Goal: Task Accomplishment & Management: Use online tool/utility

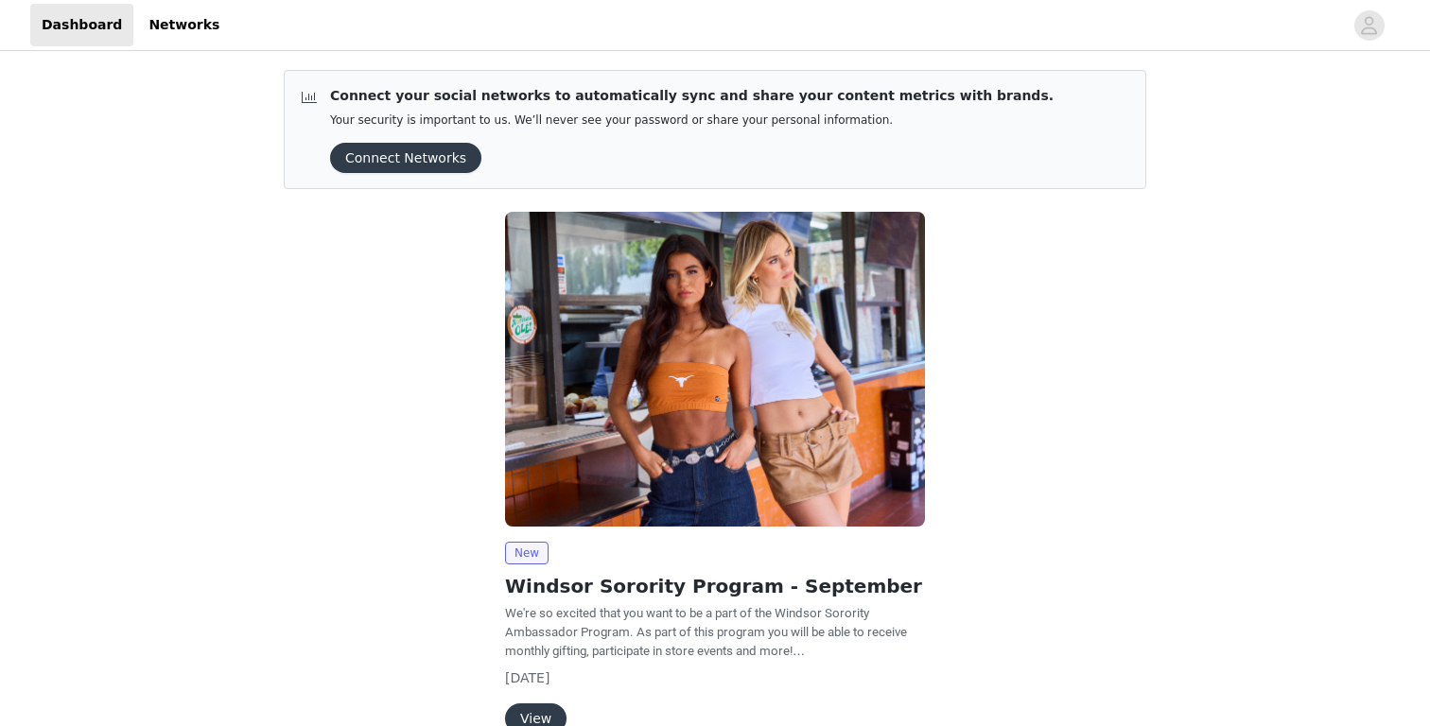
scroll to position [103, 0]
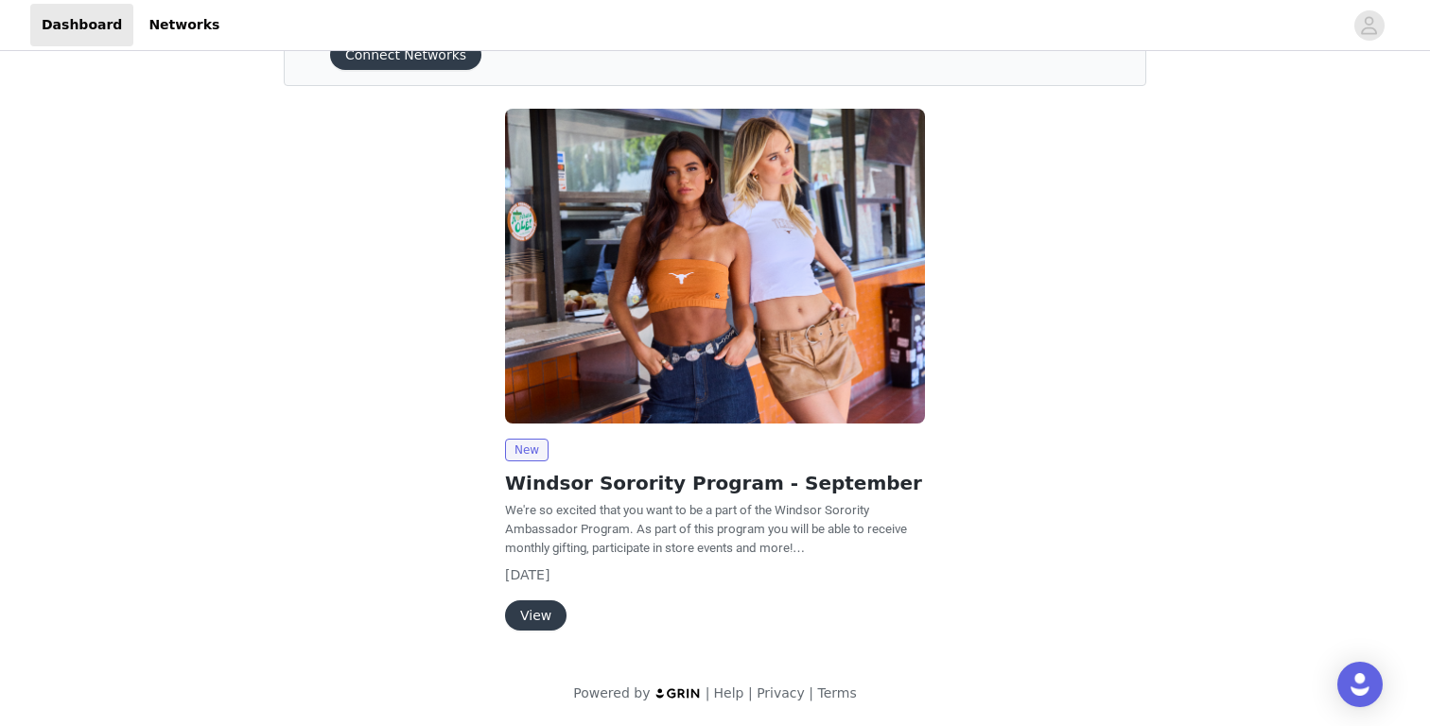
click at [531, 613] on button "View" at bounding box center [535, 616] width 61 height 30
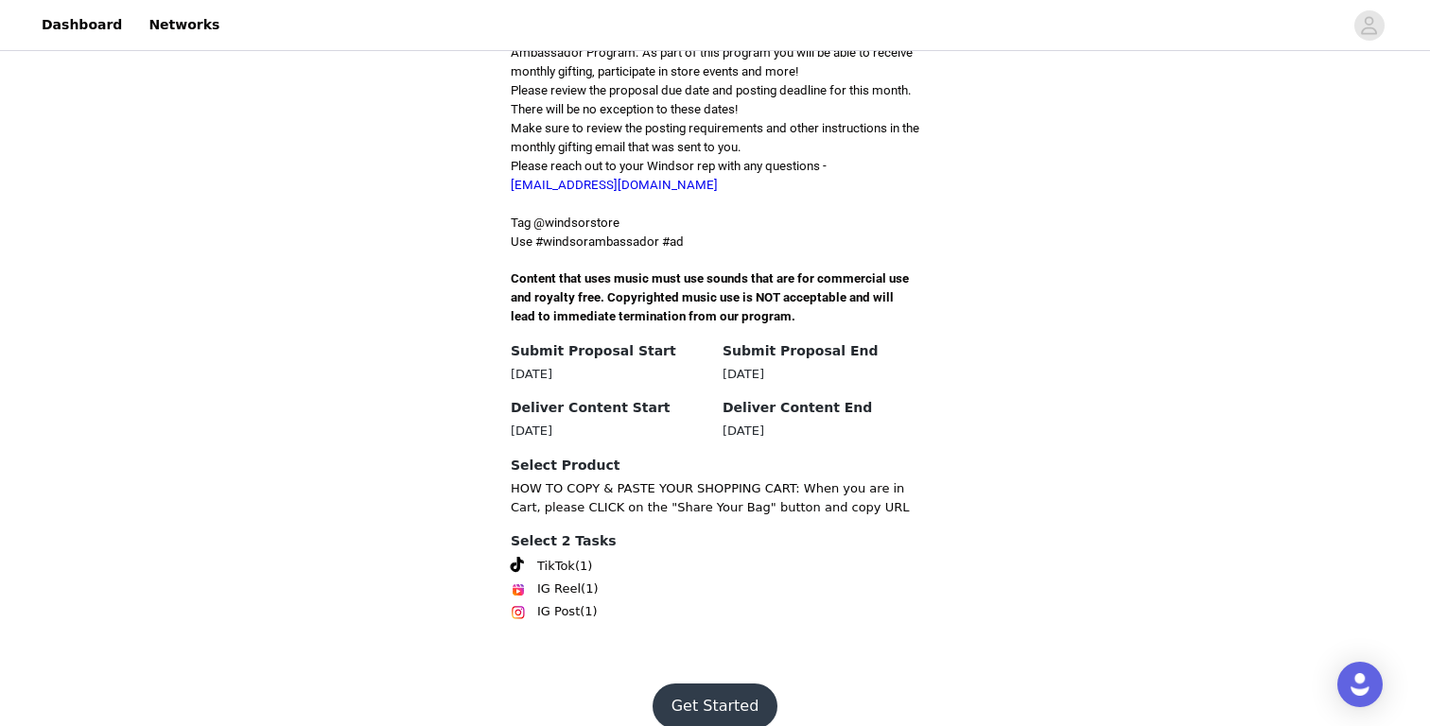
scroll to position [523, 0]
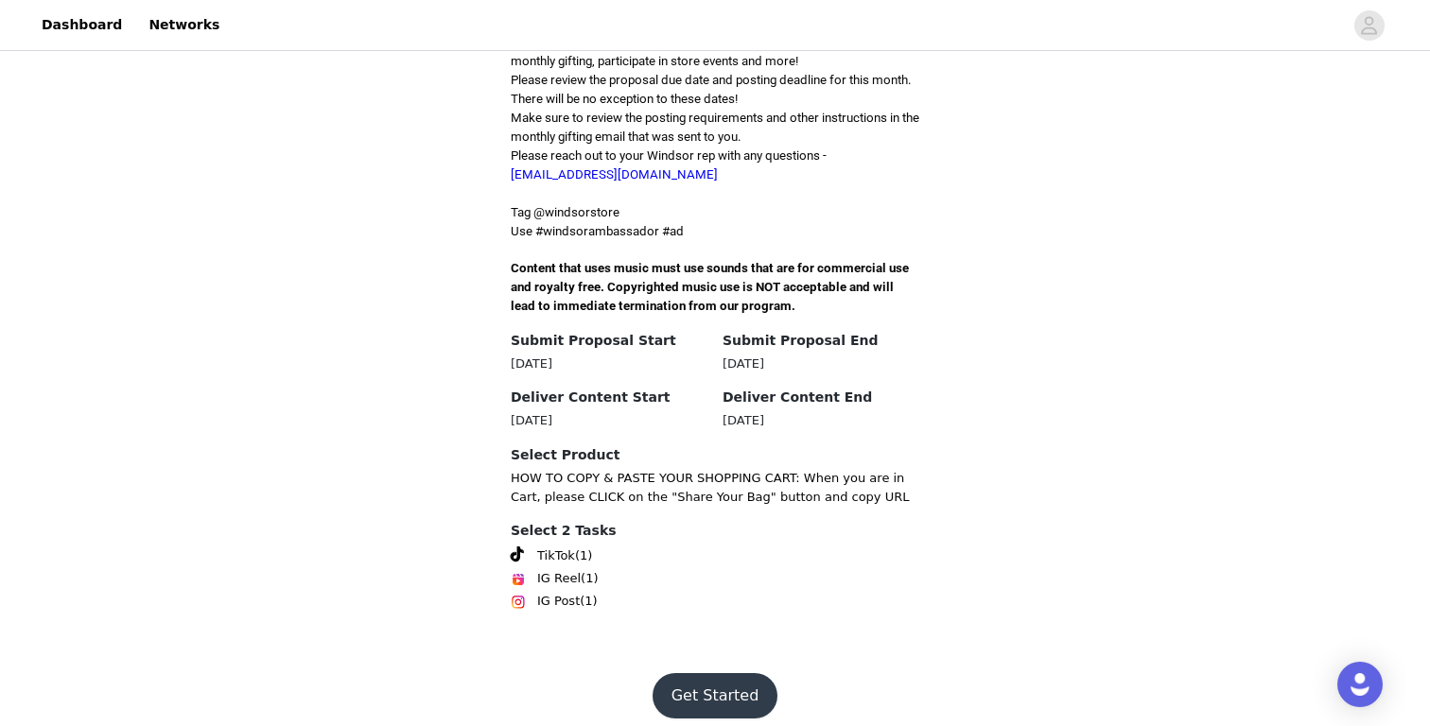
click at [699, 673] on button "Get Started" at bounding box center [716, 695] width 126 height 45
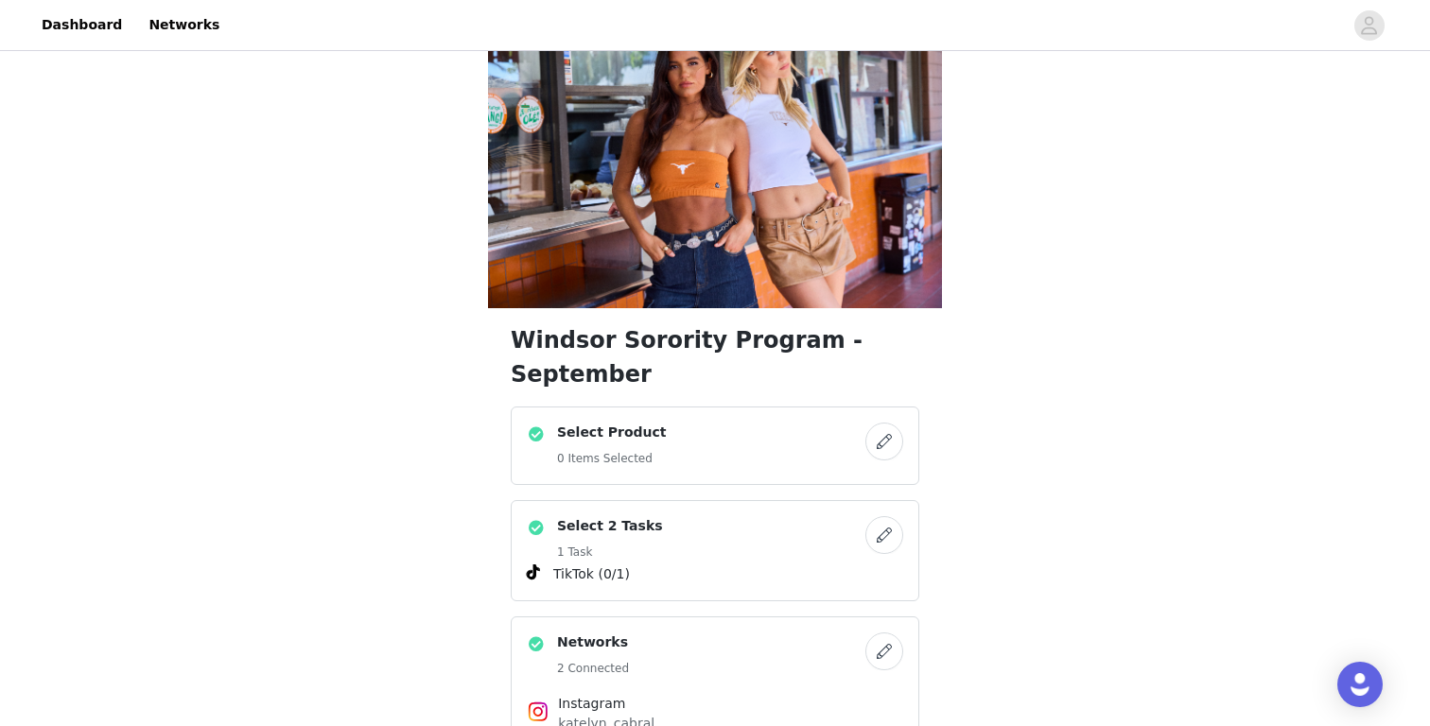
scroll to position [56, 0]
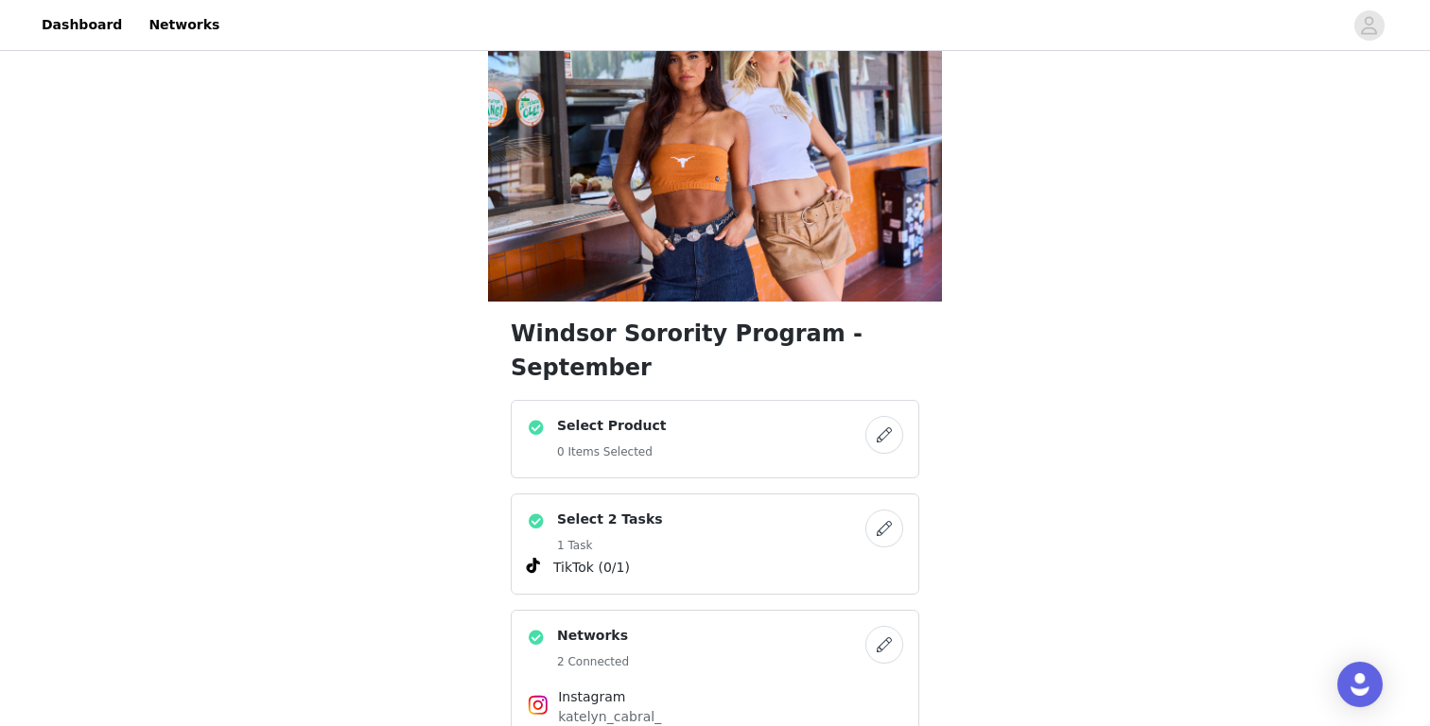
click at [756, 416] on div "Select Product 0 Items Selected" at bounding box center [696, 439] width 339 height 46
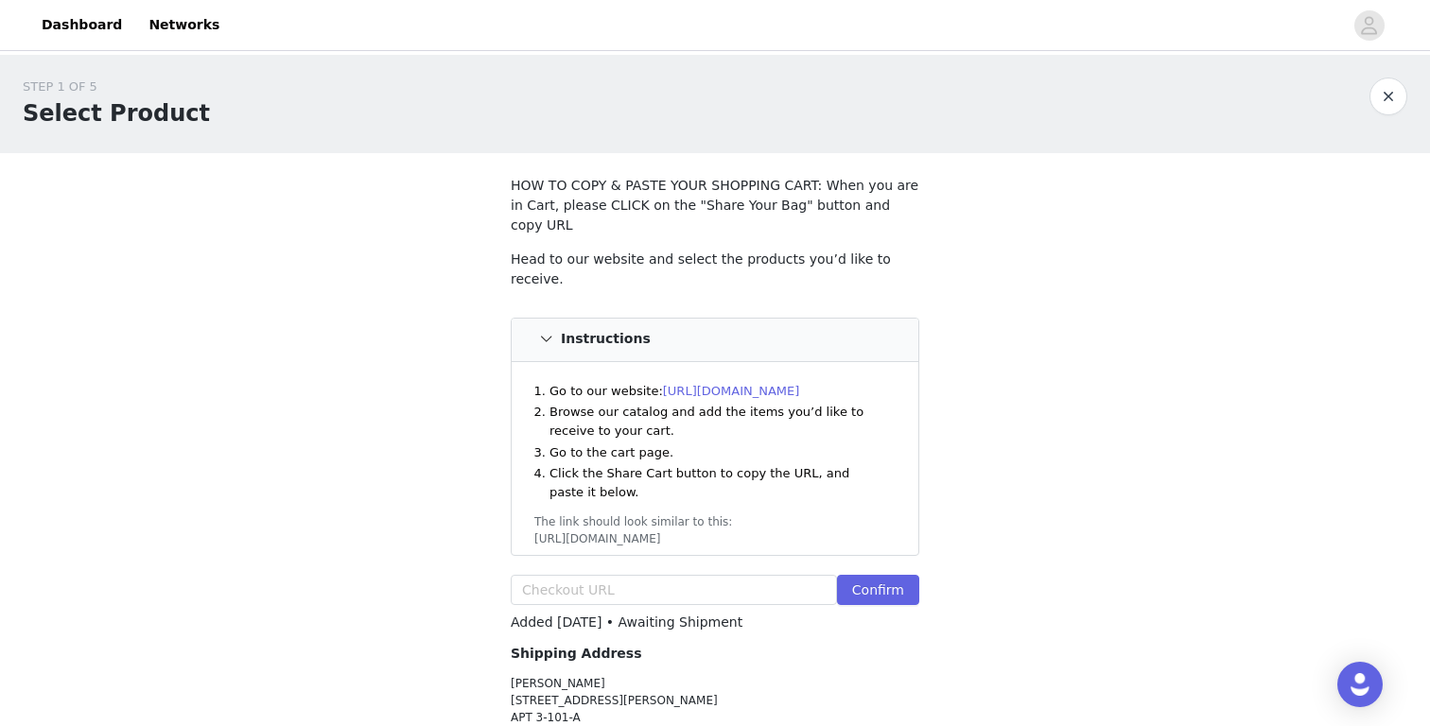
click at [762, 384] on link "[URL][DOMAIN_NAME]" at bounding box center [731, 391] width 137 height 14
